Goal: Find specific page/section: Find specific page/section

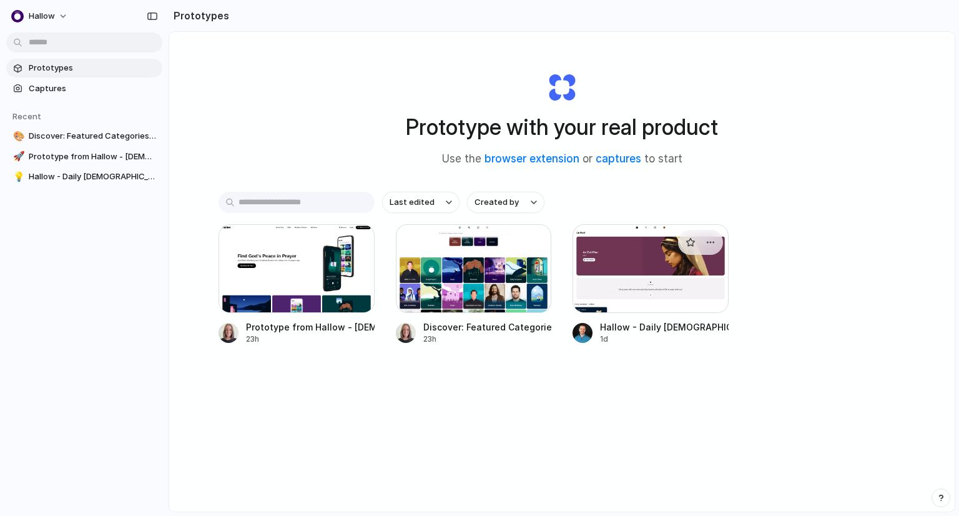
click at [635, 268] on div at bounding box center [651, 268] width 156 height 89
click at [455, 263] on div at bounding box center [474, 268] width 156 height 89
click at [294, 245] on div at bounding box center [297, 268] width 156 height 89
click at [622, 255] on div at bounding box center [651, 268] width 156 height 89
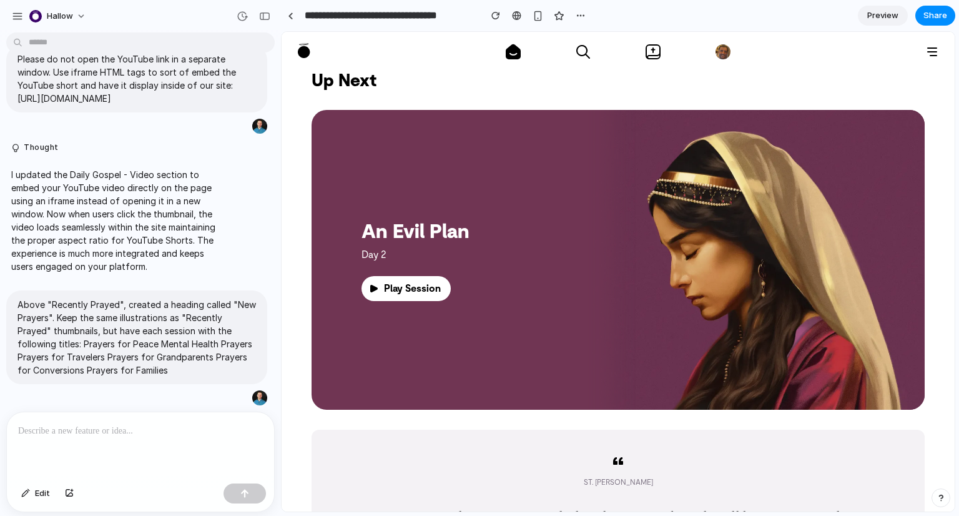
scroll to position [1131, 0]
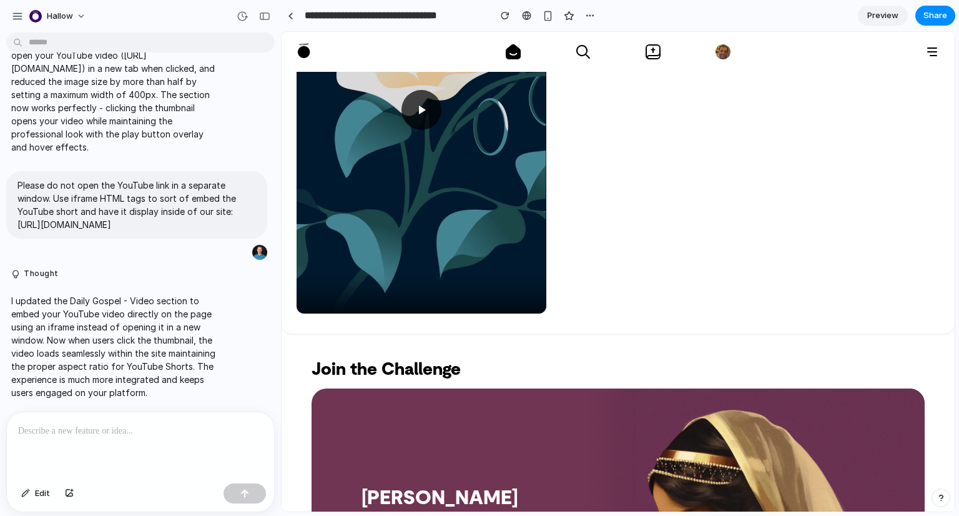
scroll to position [819, 0]
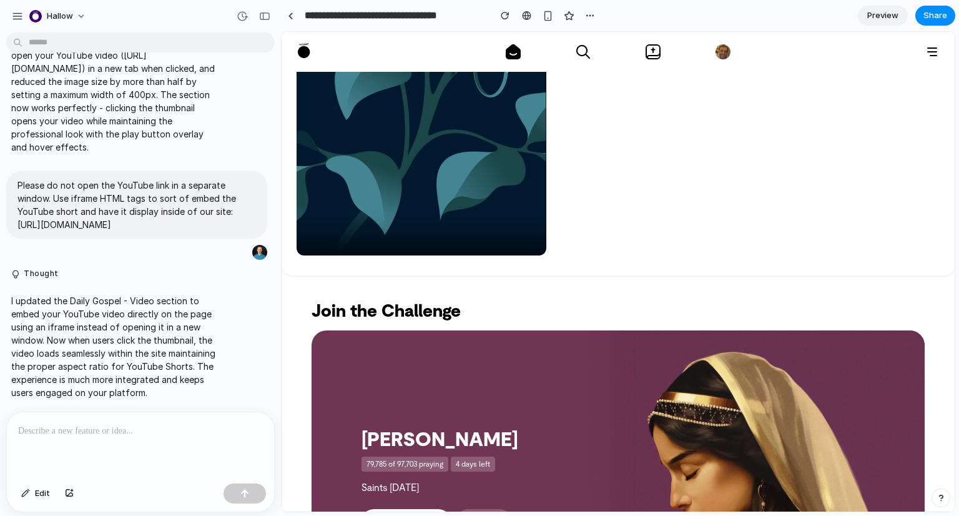
click at [197, 435] on div at bounding box center [140, 445] width 267 height 66
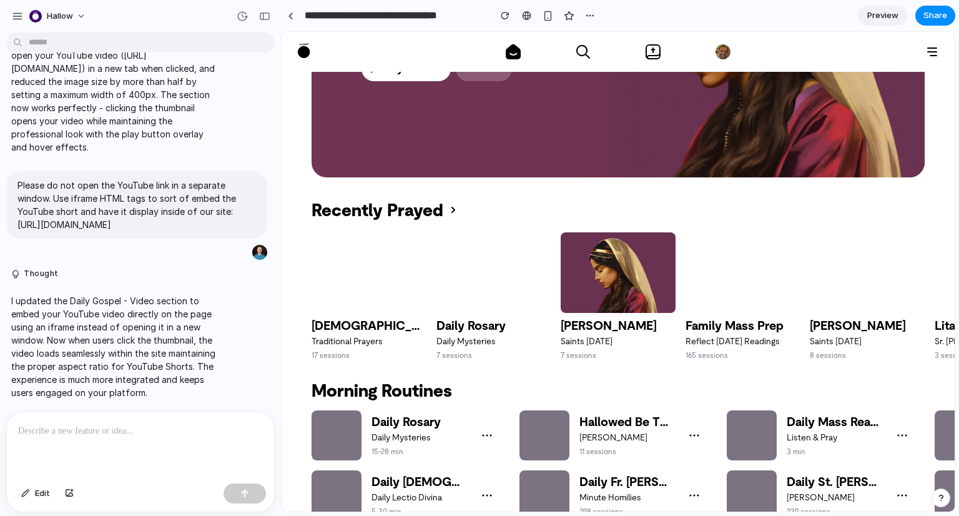
scroll to position [1273, 0]
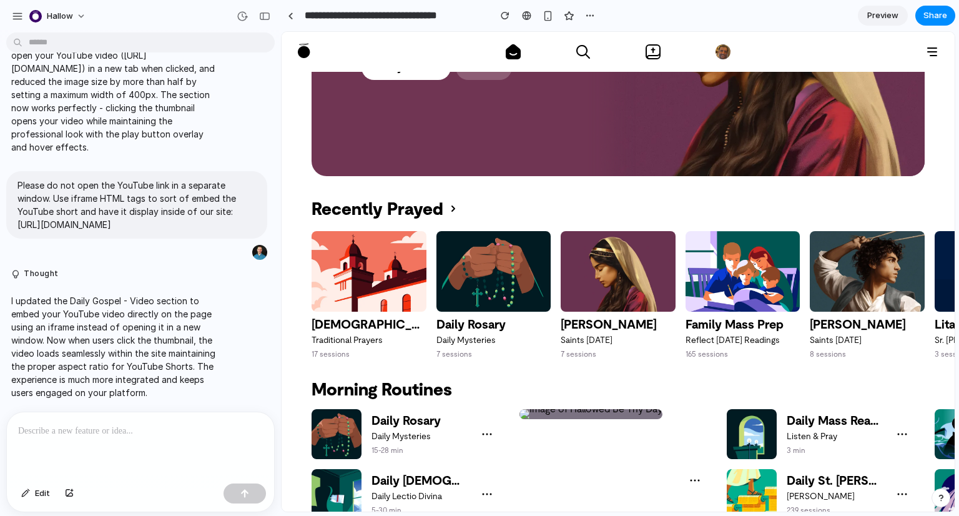
click at [190, 442] on div at bounding box center [140, 445] width 267 height 66
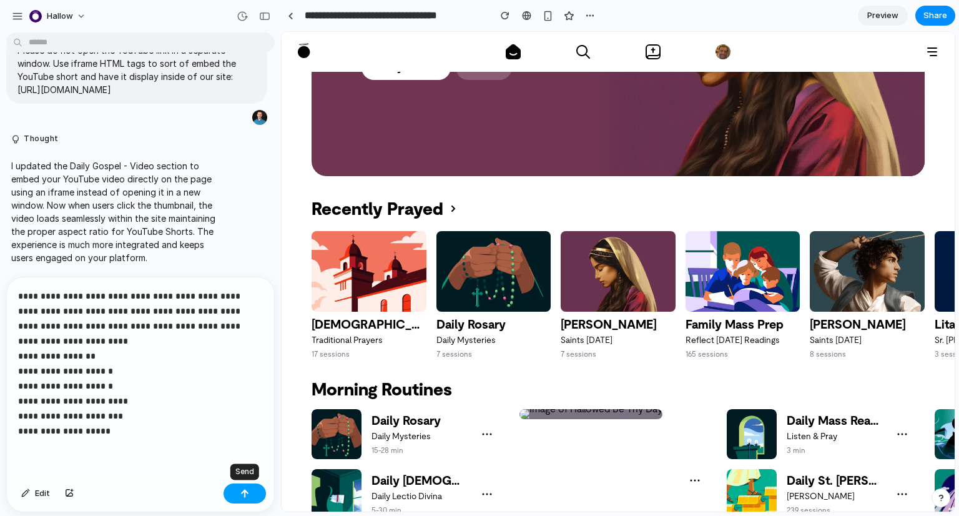
click at [255, 490] on button "button" at bounding box center [245, 493] width 42 height 20
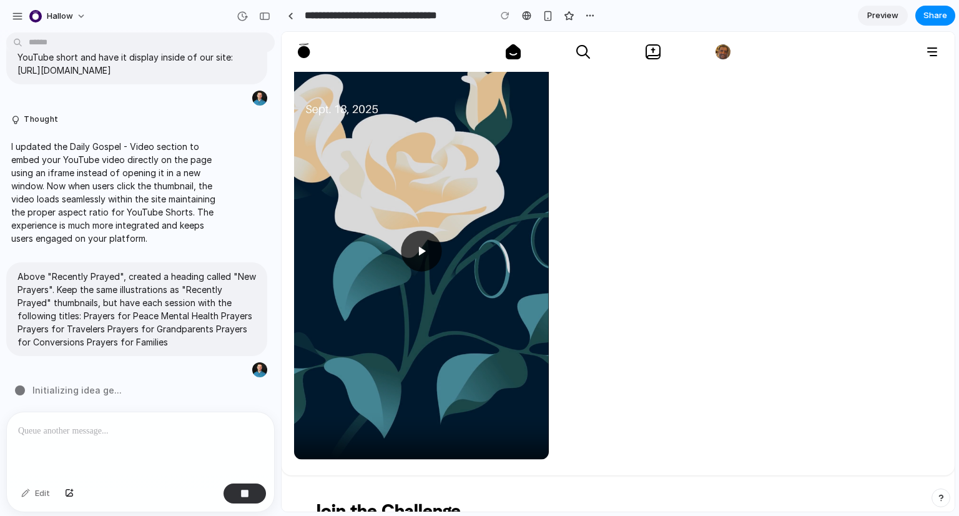
scroll to position [618, 0]
click at [422, 248] on icon at bounding box center [421, 251] width 15 height 15
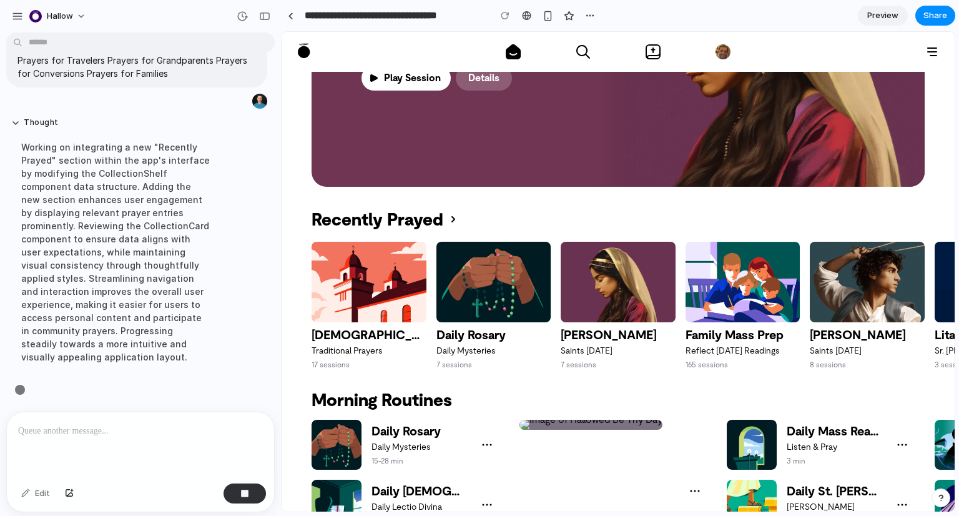
scroll to position [1427, 0]
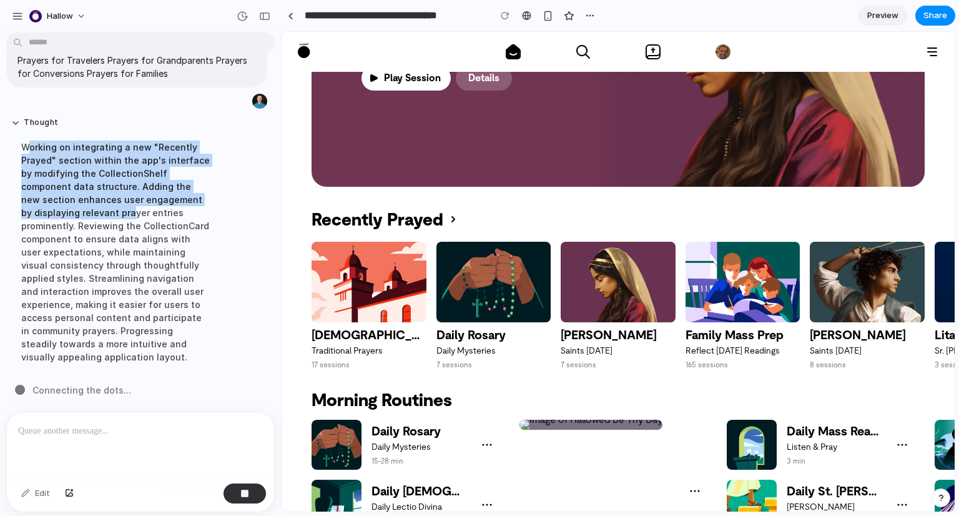
drag, startPoint x: 25, startPoint y: 144, endPoint x: 113, endPoint y: 211, distance: 110.9
click at [113, 211] on div "Working on integrating a new "Recently Prayed" section within the app's interfa…" at bounding box center [115, 252] width 209 height 238
click at [112, 187] on div "Working on integrating a new "Recently Prayed" section within the app's interfa…" at bounding box center [115, 252] width 209 height 238
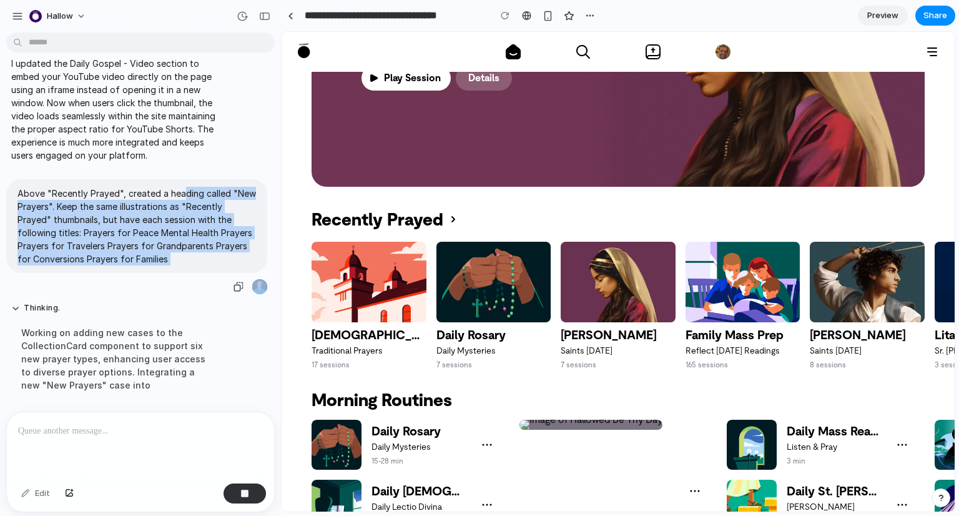
drag, startPoint x: 91, startPoint y: 168, endPoint x: 181, endPoint y: 174, distance: 90.1
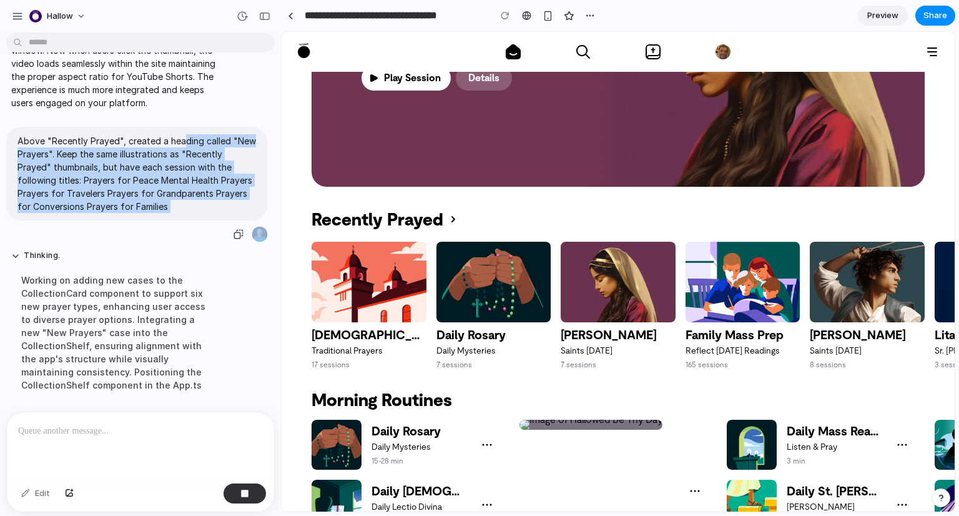
click at [135, 134] on p "Above "Recently Prayed", created a heading called "New Prayers". Keep the same …" at bounding box center [136, 173] width 239 height 79
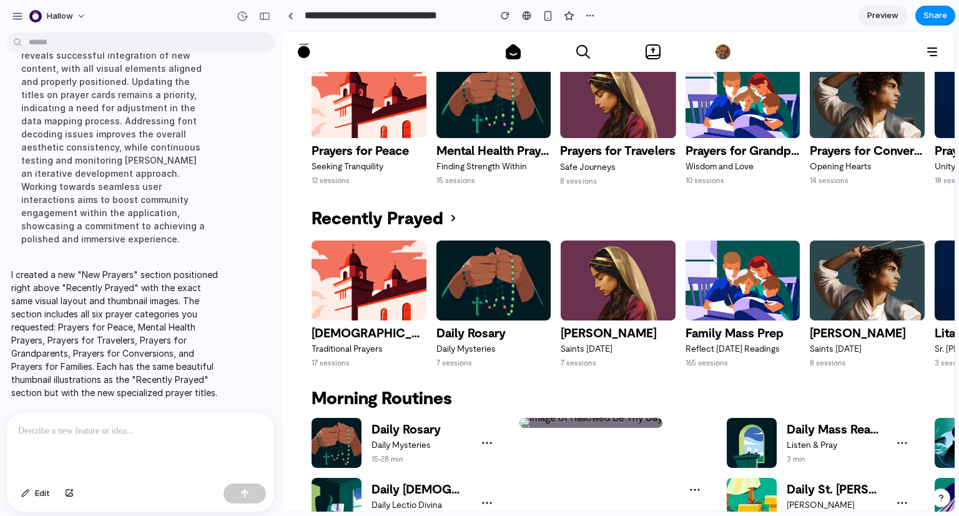
scroll to position [1442, 0]
click at [583, 334] on span "[PERSON_NAME]" at bounding box center [618, 332] width 116 height 15
click at [614, 196] on div "Recently Prayed" at bounding box center [618, 213] width 673 height 35
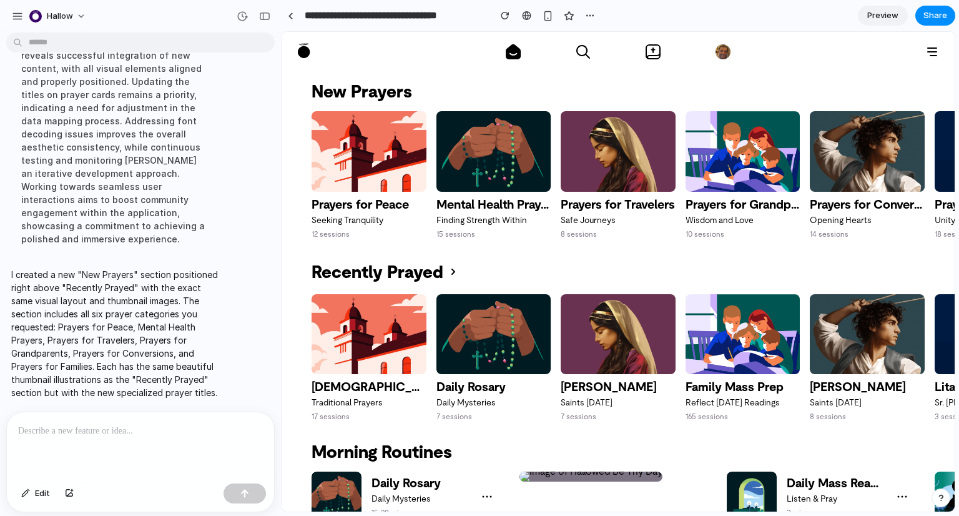
scroll to position [1387, 0]
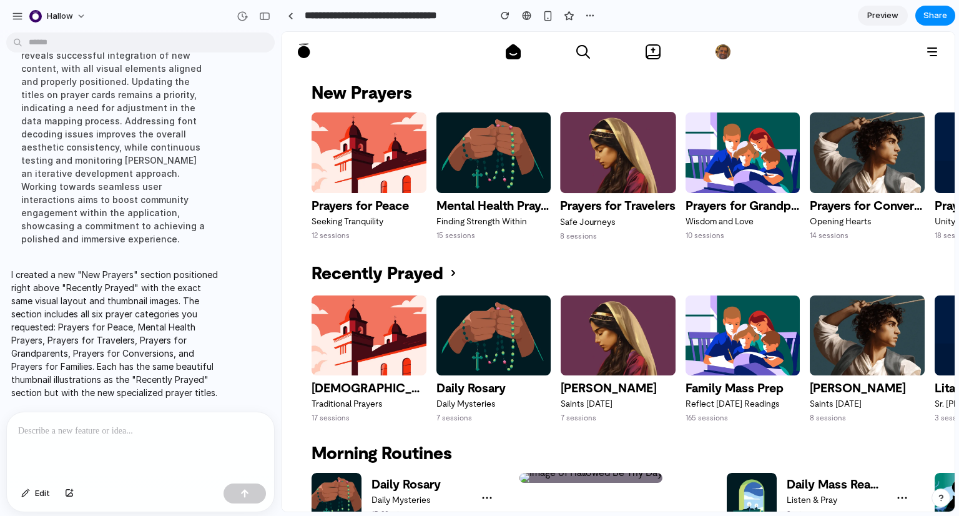
click at [603, 202] on span "Prayers for Travelers" at bounding box center [618, 205] width 116 height 15
click at [610, 256] on div "Recently Prayed" at bounding box center [618, 267] width 673 height 35
